Goal: Information Seeking & Learning: Stay updated

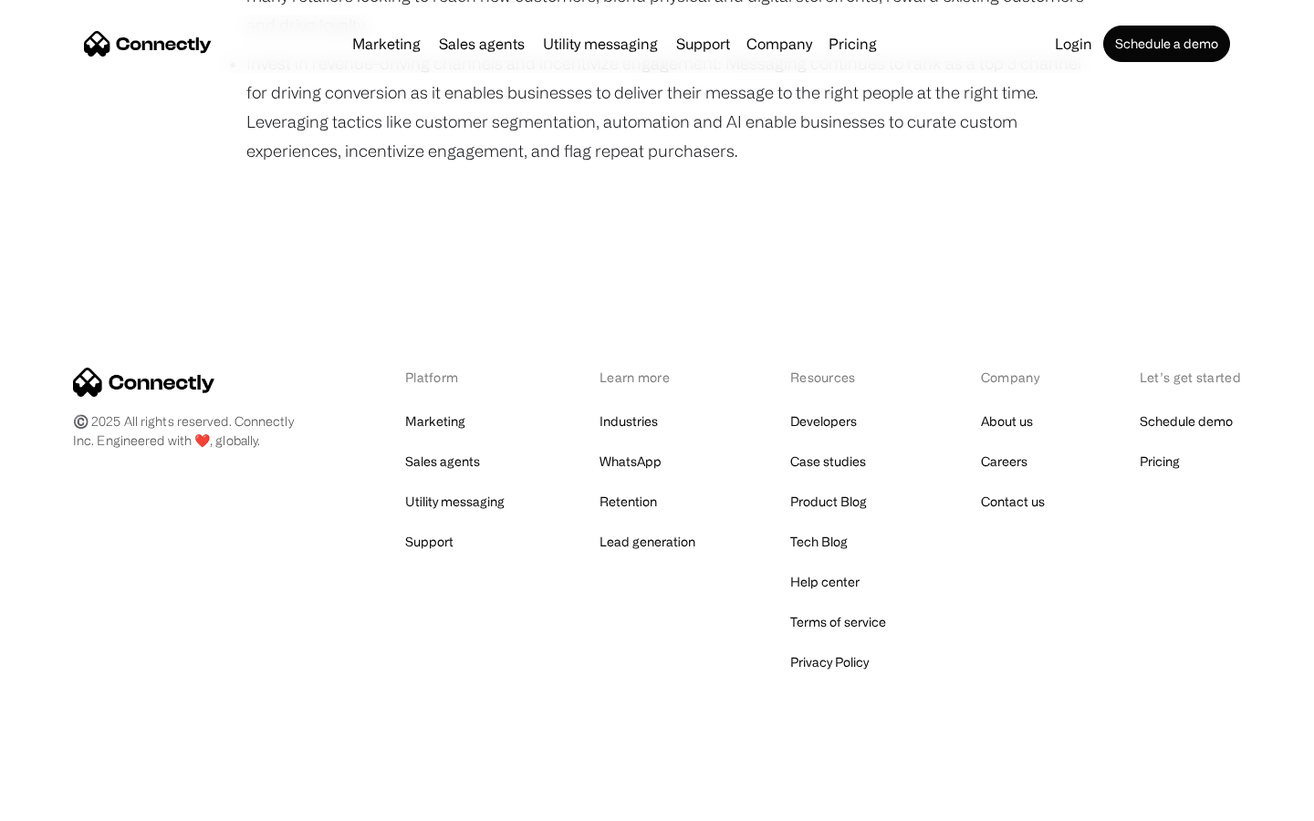
scroll to position [1256, 0]
